Goal: Submit feedback/report problem: Leave review/rating

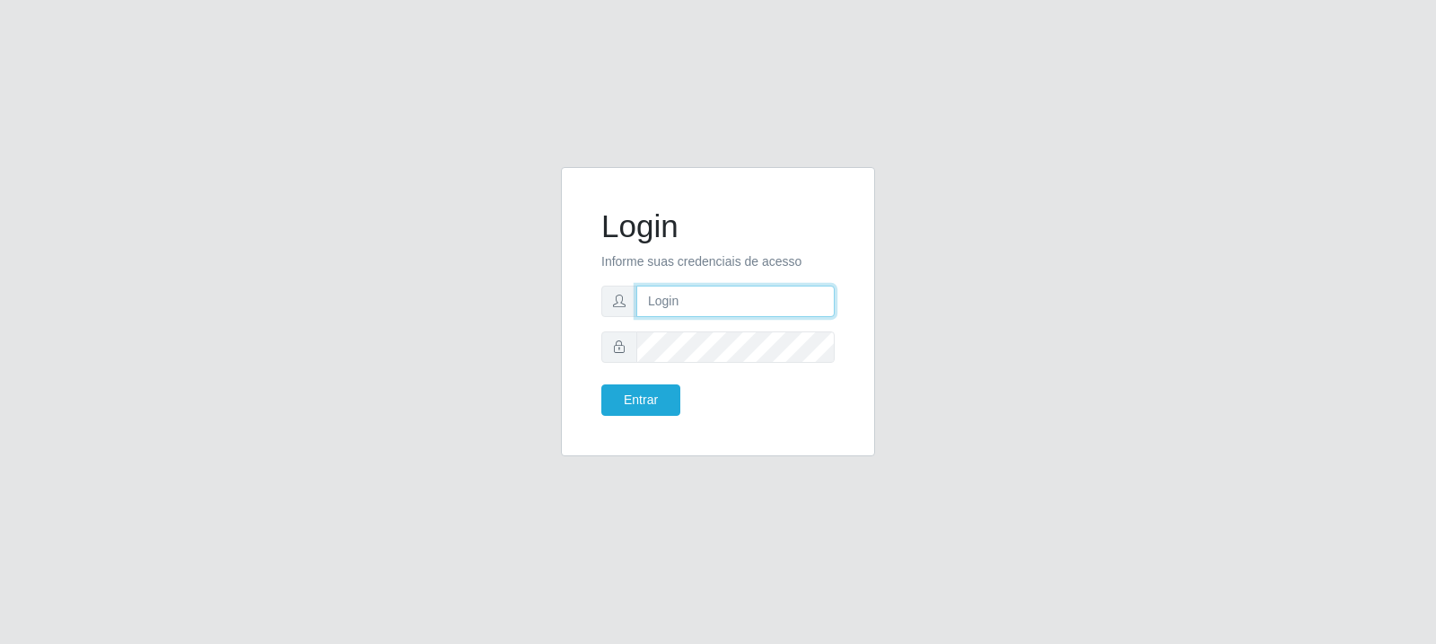
click at [700, 294] on input "text" at bounding box center [735, 300] width 198 height 31
type input "[EMAIL_ADDRESS][DOMAIN_NAME]"
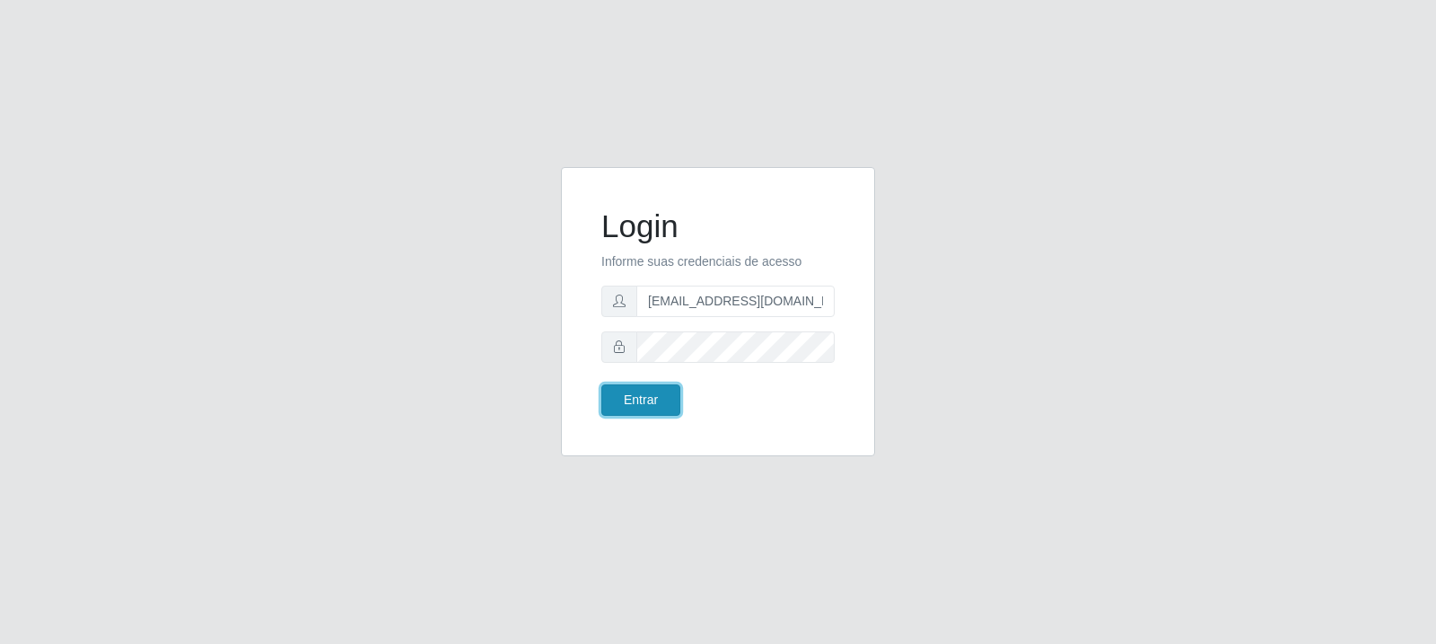
click at [645, 390] on button "Entrar" at bounding box center [640, 399] width 79 height 31
click at [643, 402] on button "Entrar" at bounding box center [640, 399] width 79 height 31
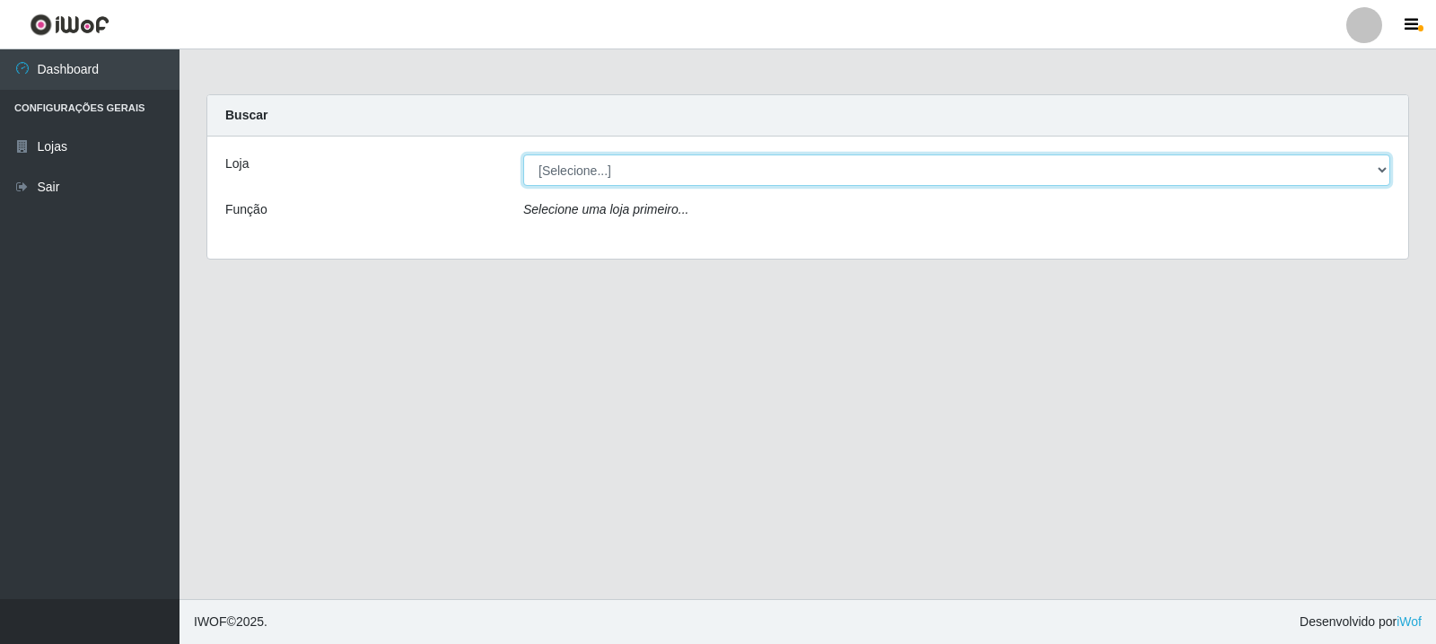
click at [669, 183] on select "[Selecione...] Rede Compras Supermercados - LOJA 3" at bounding box center [956, 169] width 867 height 31
select select "162"
click at [523, 154] on select "[Selecione...] Rede Compras Supermercados - LOJA 3" at bounding box center [956, 169] width 867 height 31
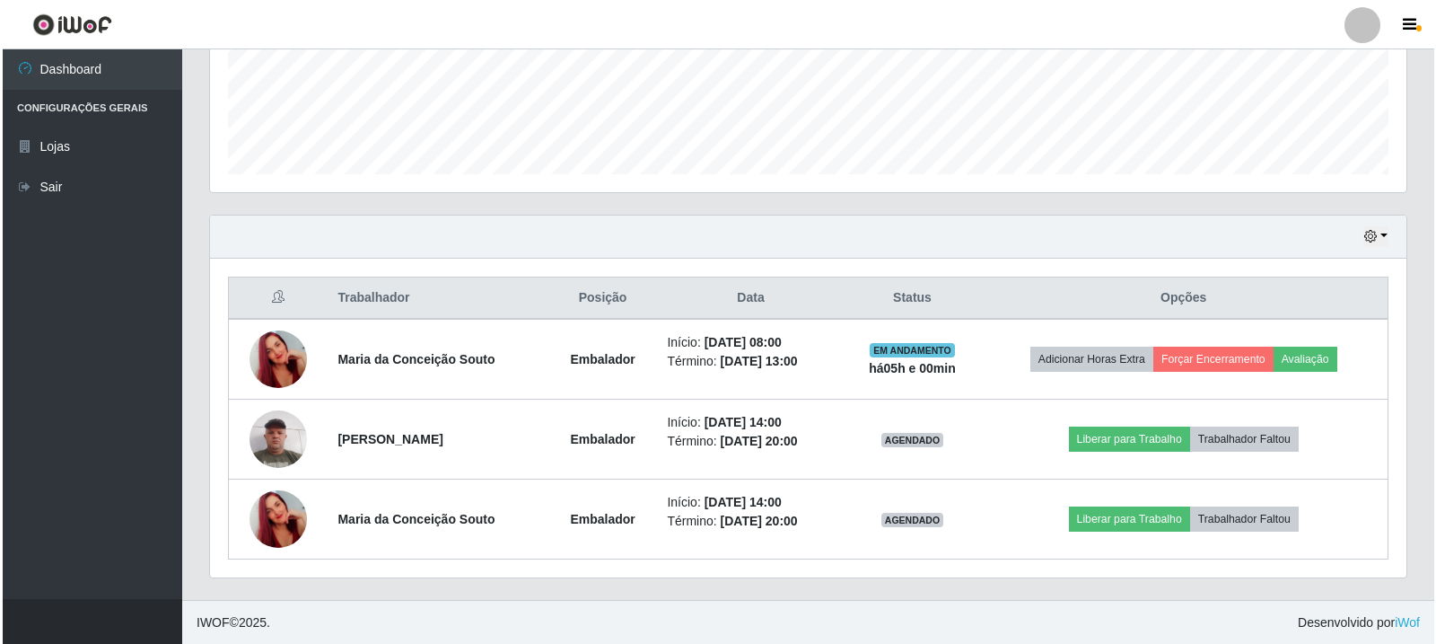
scroll to position [468, 0]
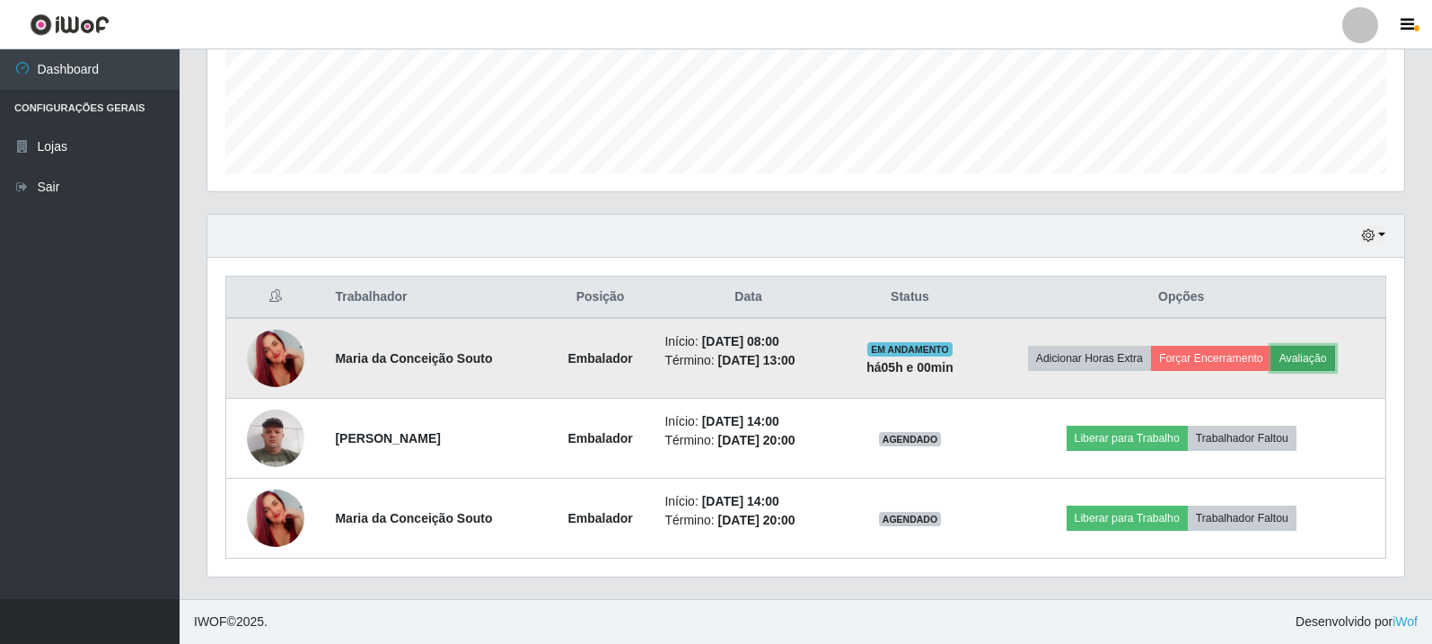
click at [1326, 361] on button "Avaliação" at bounding box center [1303, 358] width 64 height 25
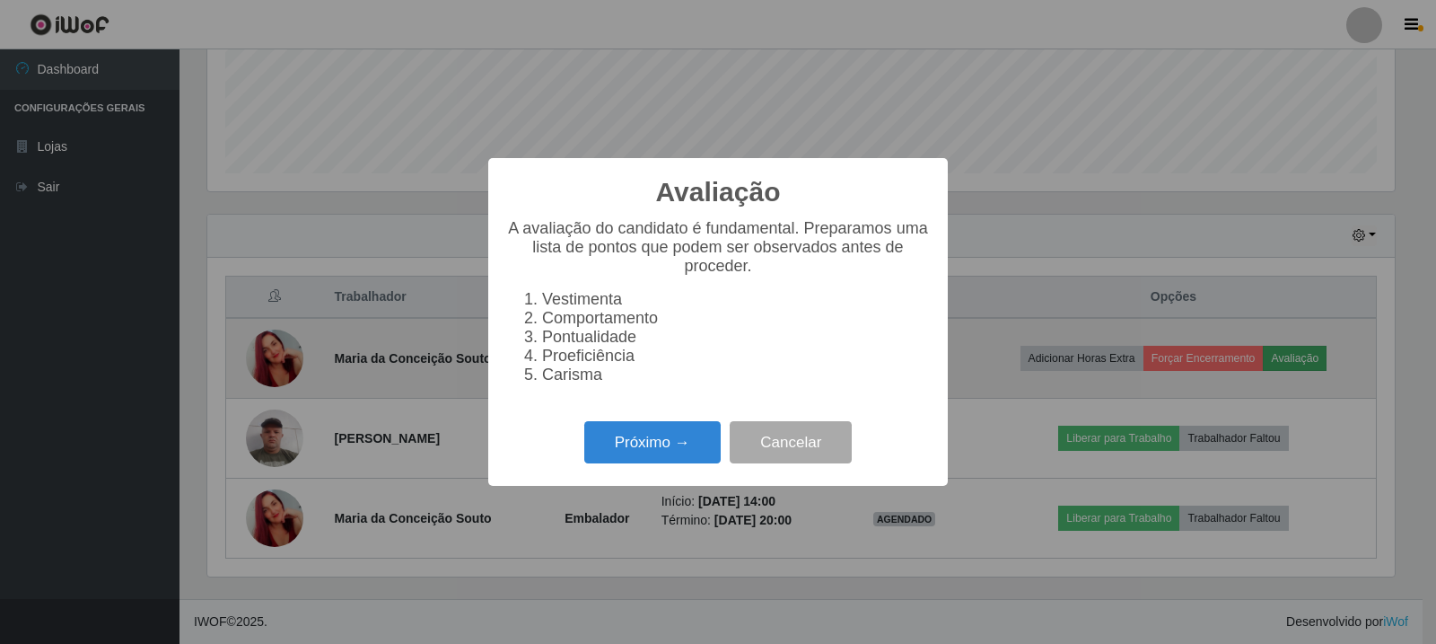
scroll to position [372, 1187]
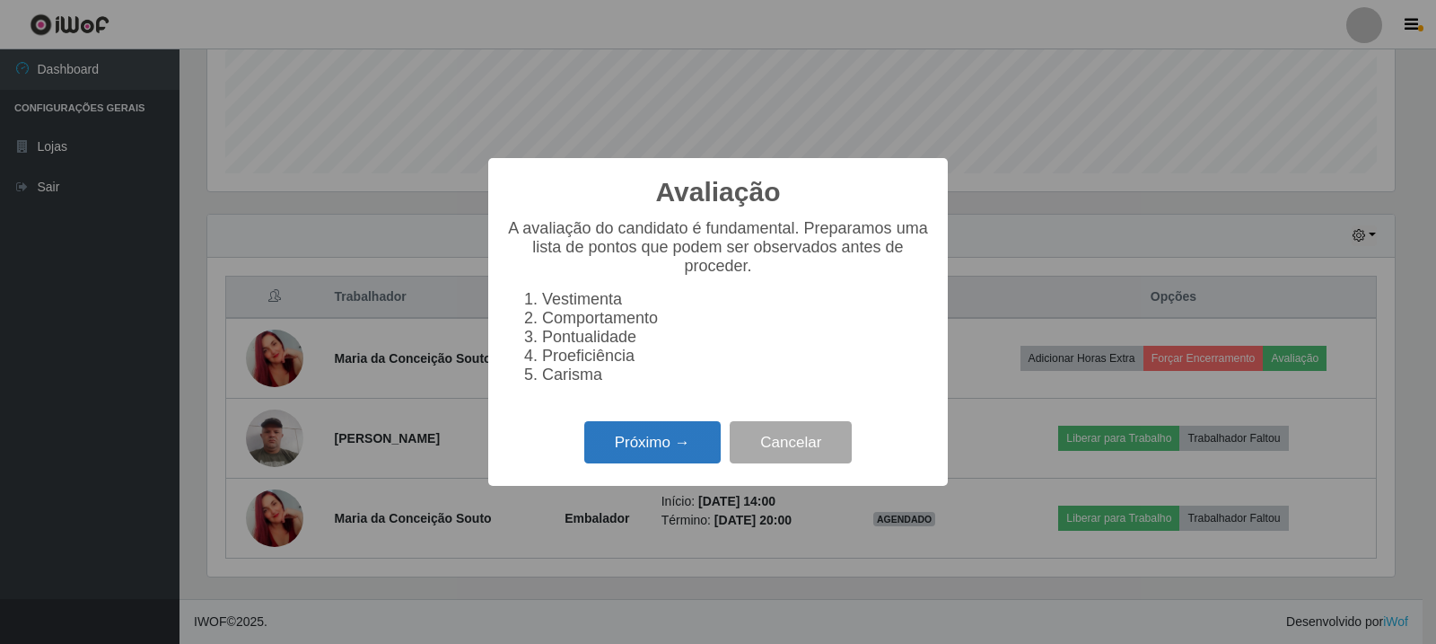
click at [650, 463] on button "Próximo →" at bounding box center [652, 442] width 136 height 42
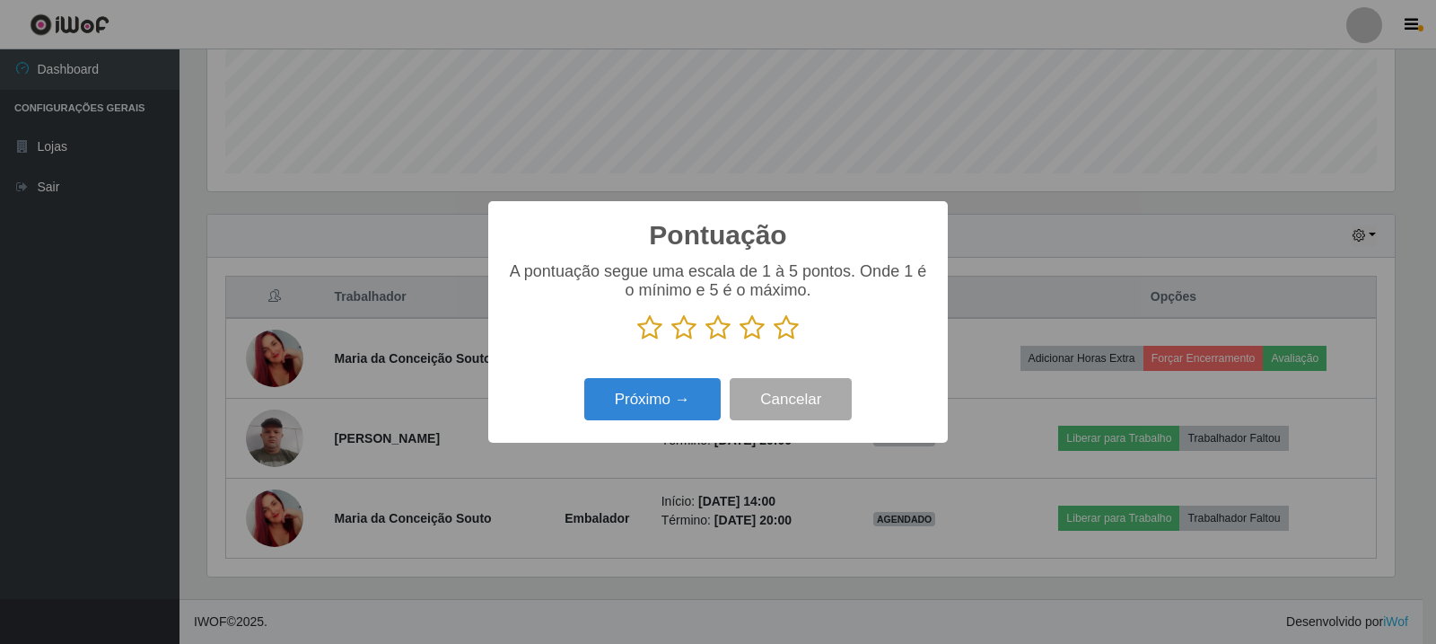
scroll to position [897124, 896309]
click at [785, 333] on icon at bounding box center [786, 327] width 25 height 27
click at [774, 341] on input "radio" at bounding box center [774, 341] width 0 height 0
click at [675, 397] on button "Próximo →" at bounding box center [652, 399] width 136 height 42
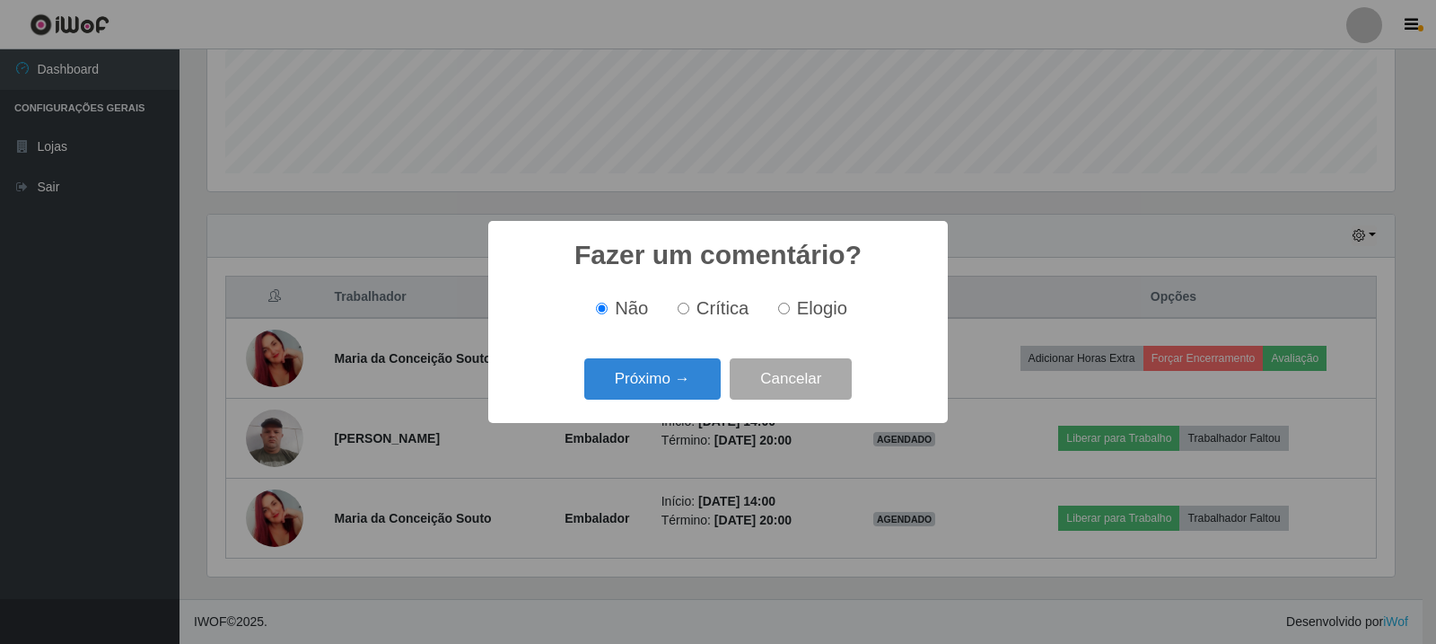
click at [778, 305] on input "Elogio" at bounding box center [784, 308] width 12 height 12
radio input "true"
click at [686, 376] on button "Próximo →" at bounding box center [652, 379] width 136 height 42
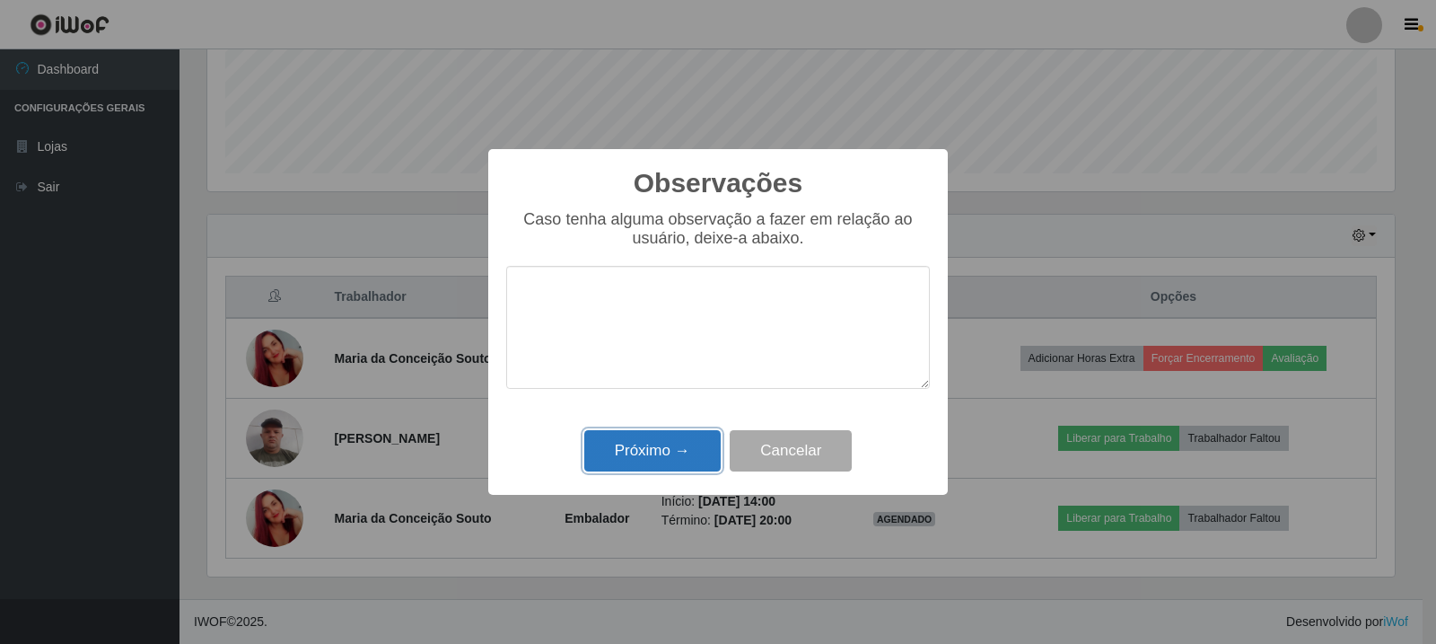
click at [623, 460] on button "Próximo →" at bounding box center [652, 451] width 136 height 42
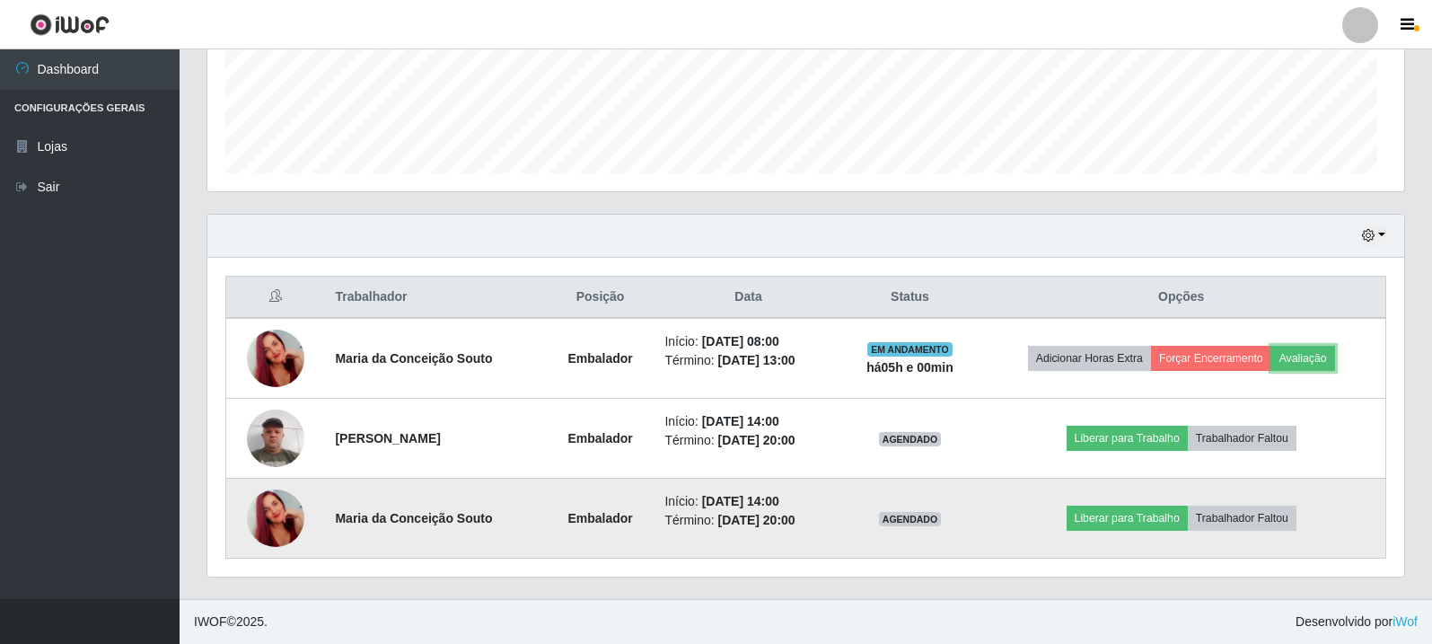
scroll to position [372, 1196]
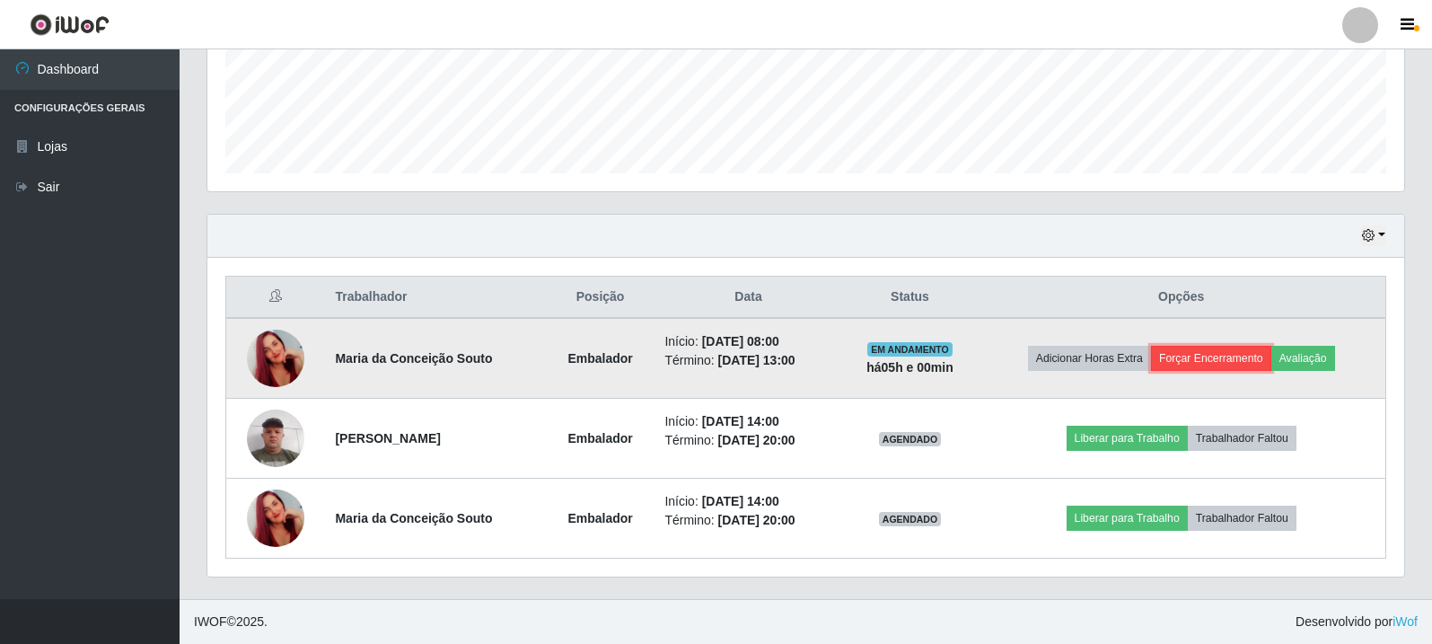
click at [1191, 360] on button "Forçar Encerramento" at bounding box center [1211, 358] width 120 height 25
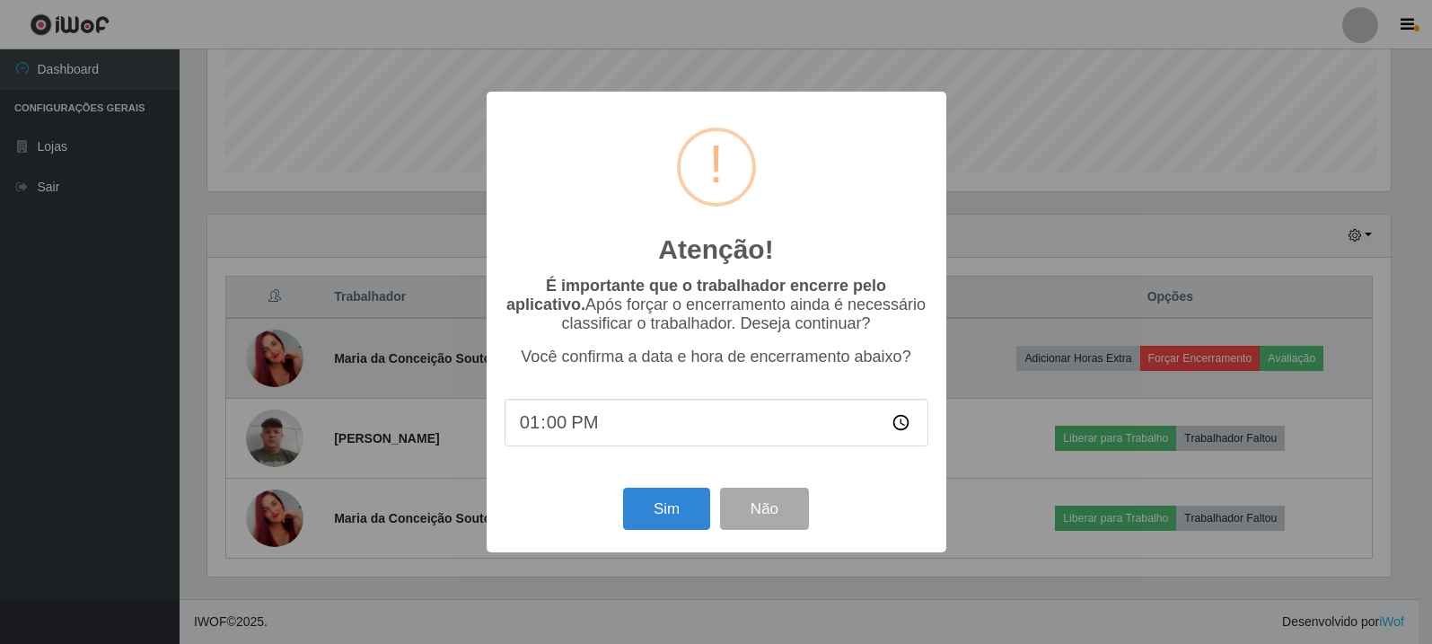
scroll to position [372, 1187]
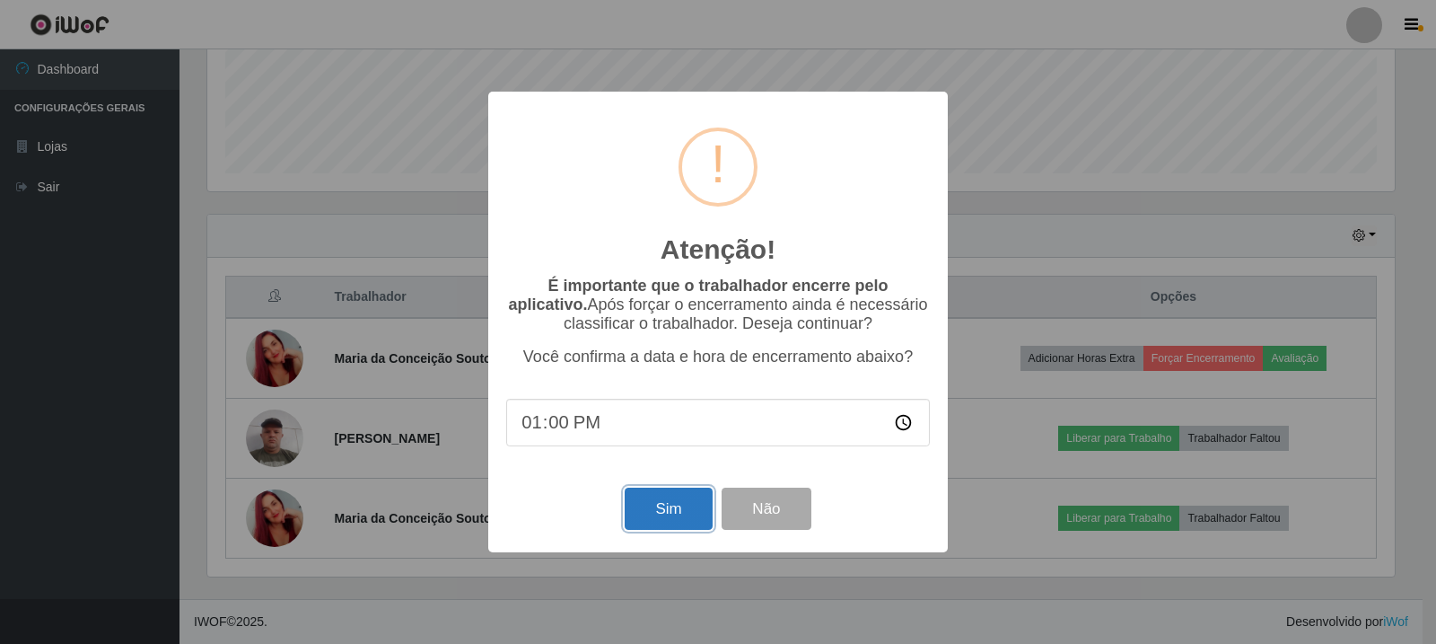
click at [675, 508] on button "Sim" at bounding box center [668, 508] width 87 height 42
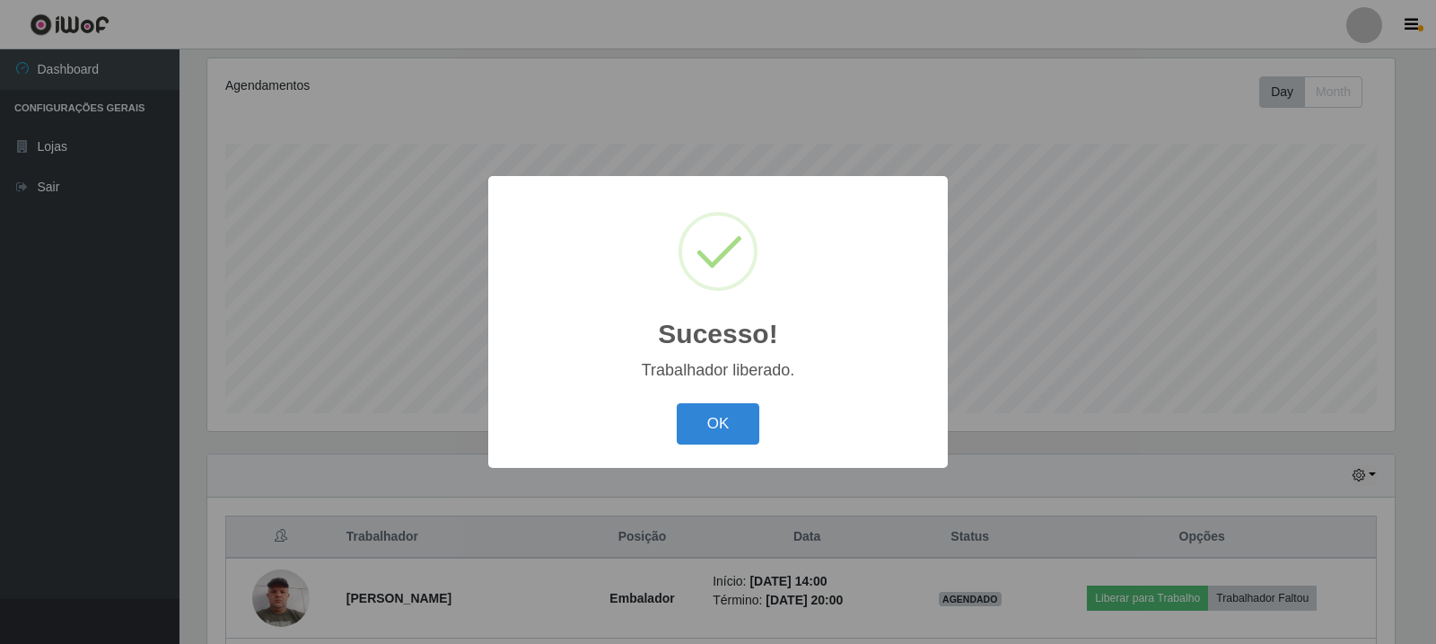
click at [676, 416] on div "OK Cancel" at bounding box center [718, 423] width 424 height 51
click at [729, 405] on button "OK" at bounding box center [718, 424] width 83 height 42
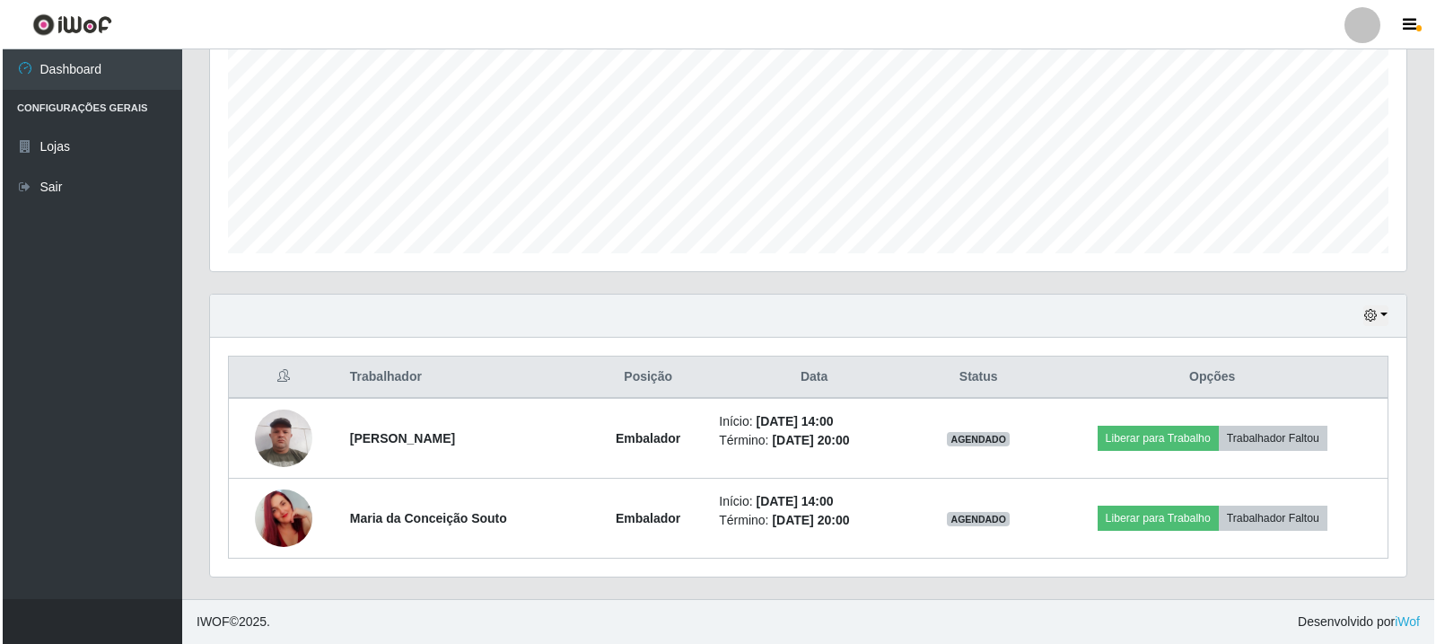
scroll to position [0, 0]
